Goal: Navigation & Orientation: Find specific page/section

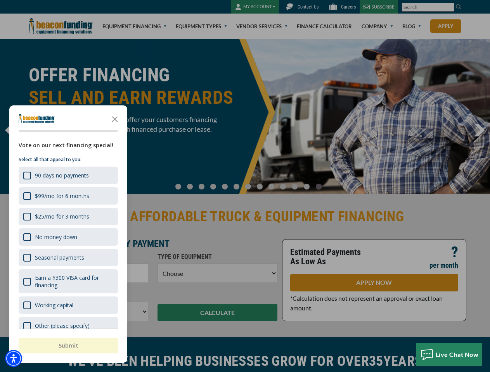
click at [245, 186] on div at bounding box center [245, 186] width 490 height 372
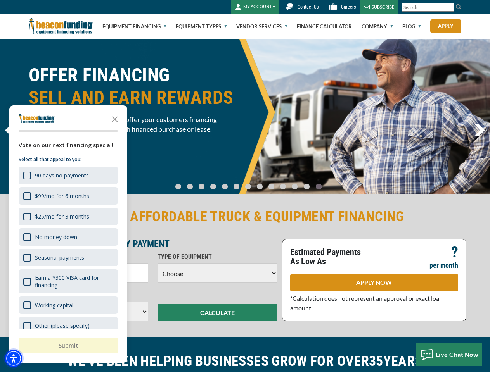
click at [14, 359] on img "Accessibility Menu" at bounding box center [13, 358] width 17 height 17
click at [245, 186] on body "Skip to main content Enable accessibility for low vision Open the accessibility…" at bounding box center [245, 186] width 490 height 372
click at [115, 119] on body "Skip to main content Enable accessibility for low vision Open the accessibility…" at bounding box center [245, 186] width 490 height 372
click at [67, 175] on body "Skip to main content Enable accessibility for low vision Open the accessibility…" at bounding box center [245, 186] width 490 height 372
click at [67, 196] on body "Skip to main content Enable accessibility for low vision Open the accessibility…" at bounding box center [245, 186] width 490 height 372
